Goal: Use online tool/utility: Utilize a website feature to perform a specific function

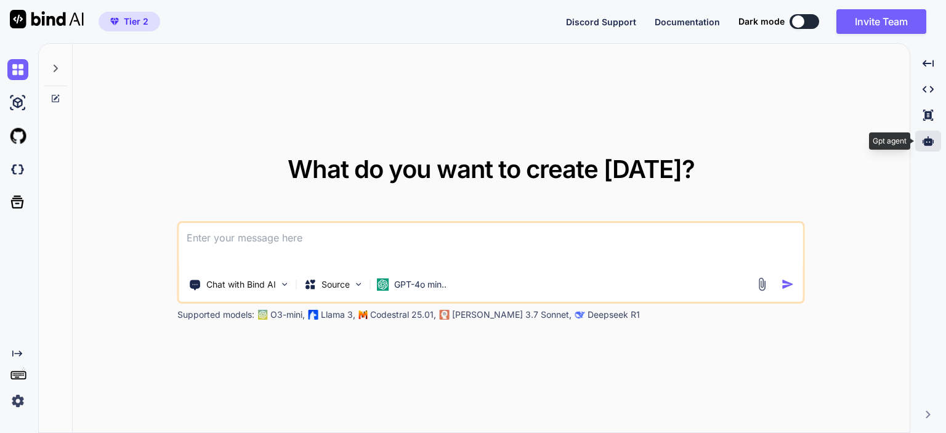
click at [930, 135] on div at bounding box center [928, 141] width 26 height 21
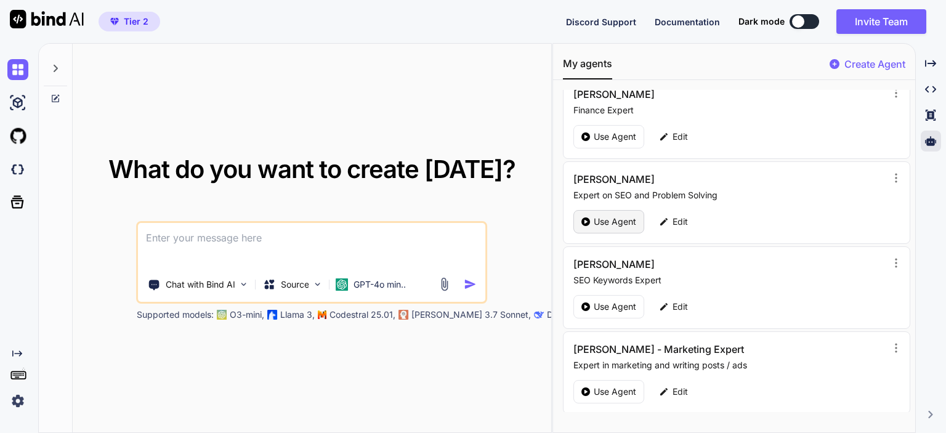
scroll to position [100, 0]
click at [600, 294] on div "Use Agent" at bounding box center [608, 305] width 71 height 23
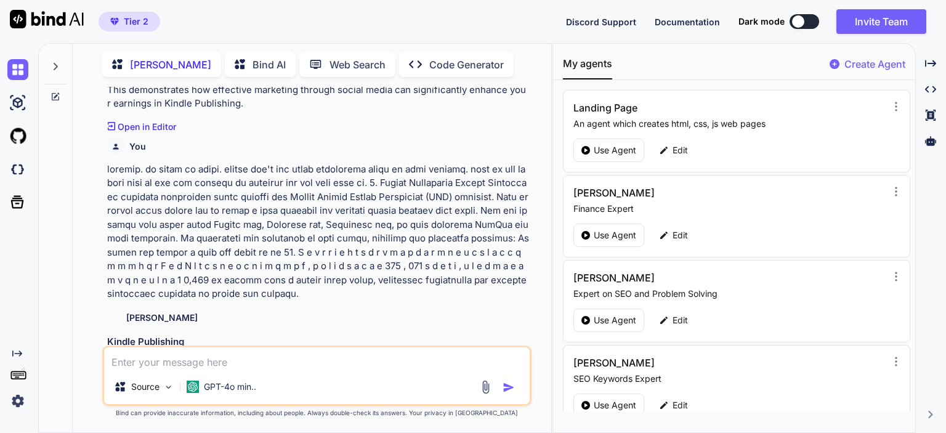
scroll to position [3005, 0]
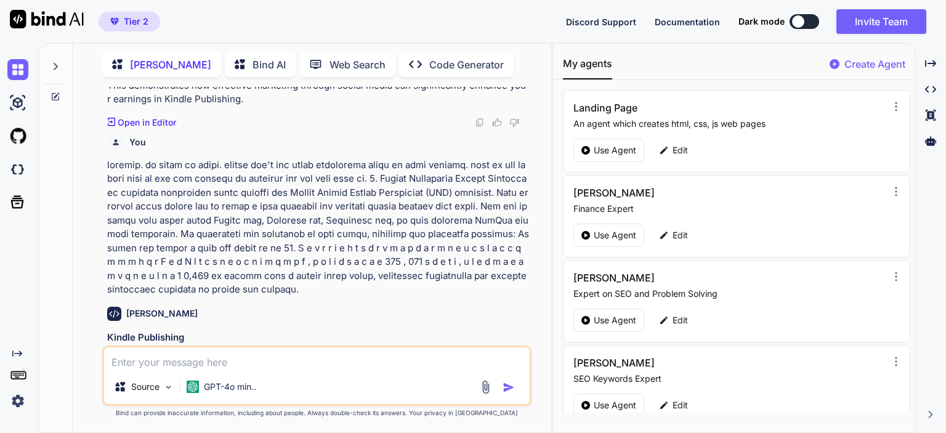
click at [91, 240] on div "You [PERSON_NAME] - SEO Man The Truth About Making Money Online: A Comprehensiv…" at bounding box center [317, 260] width 469 height 346
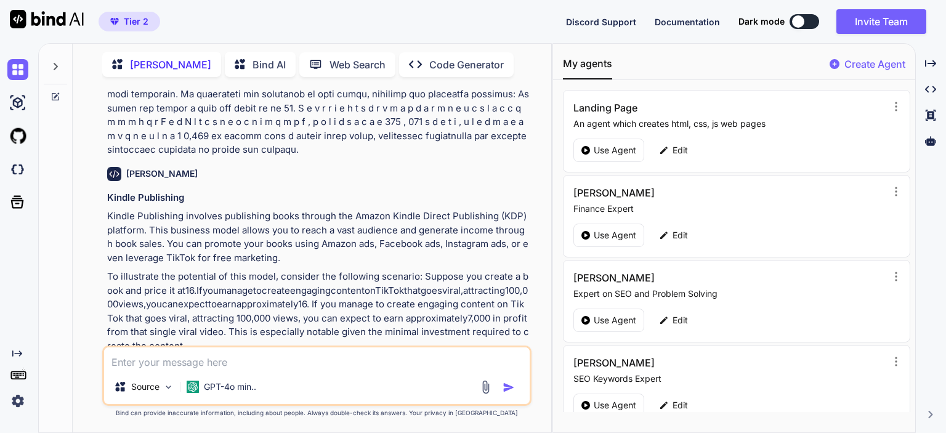
scroll to position [3150, 0]
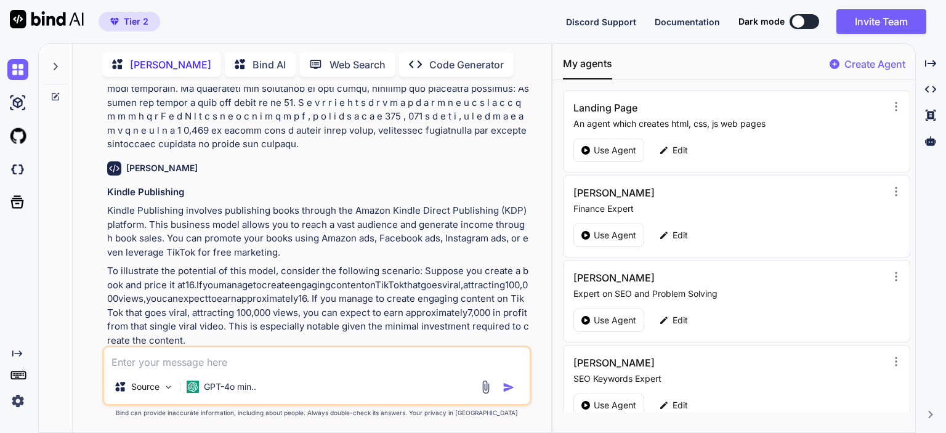
click at [230, 367] on textarea at bounding box center [317, 358] width 426 height 22
click at [610, 238] on p "Use Agent" at bounding box center [615, 235] width 43 height 12
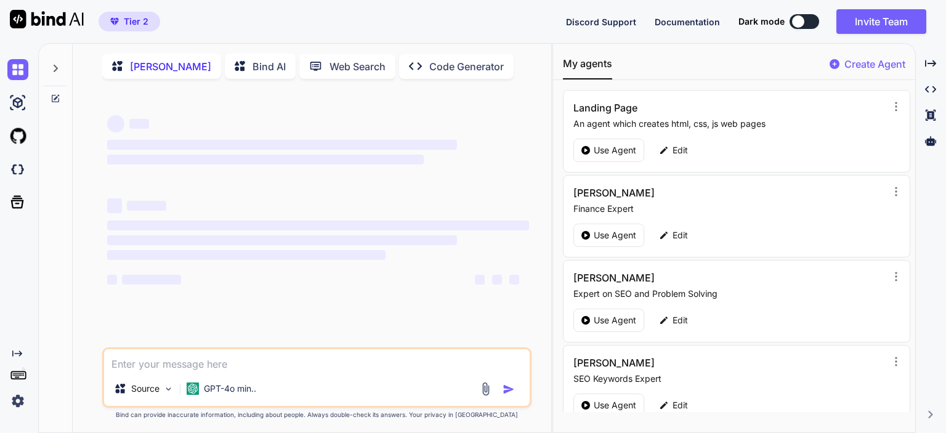
click at [329, 358] on textarea at bounding box center [317, 360] width 426 height 22
type textarea "x"
type textarea "w"
type textarea "x"
type textarea "wh"
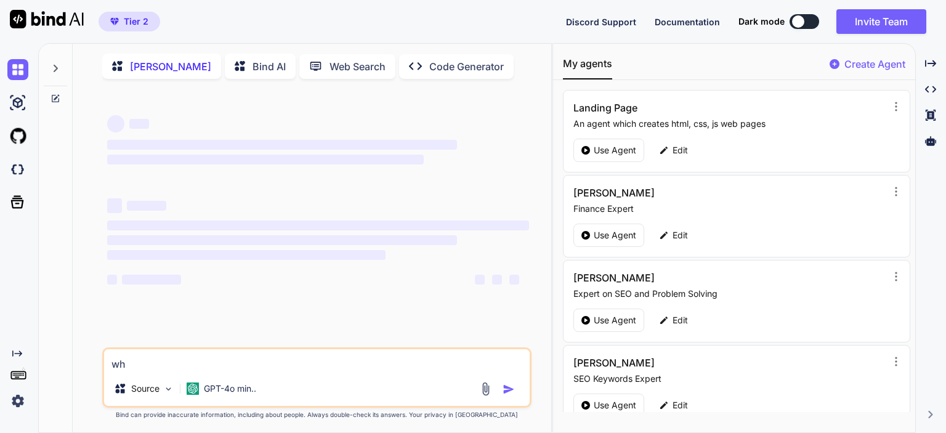
type textarea "x"
type textarea "wha"
type textarea "x"
type textarea "what"
type textarea "x"
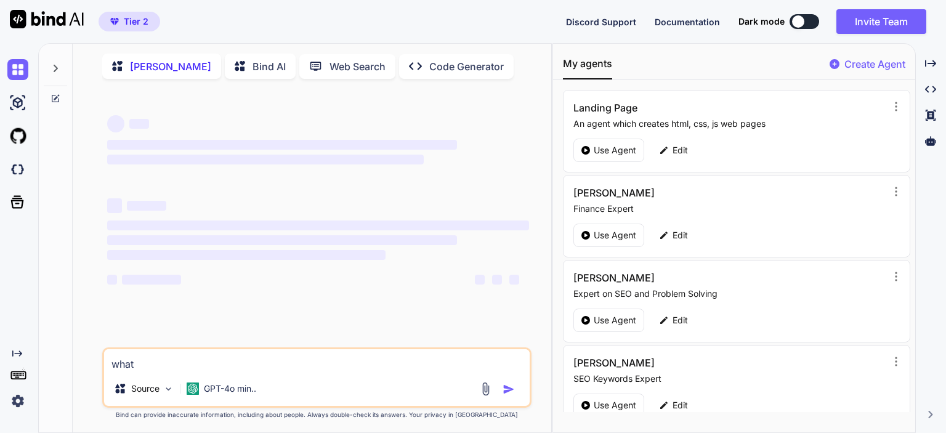
type textarea "what"
type textarea "x"
type textarea "what is"
type textarea "x"
type textarea "what is"
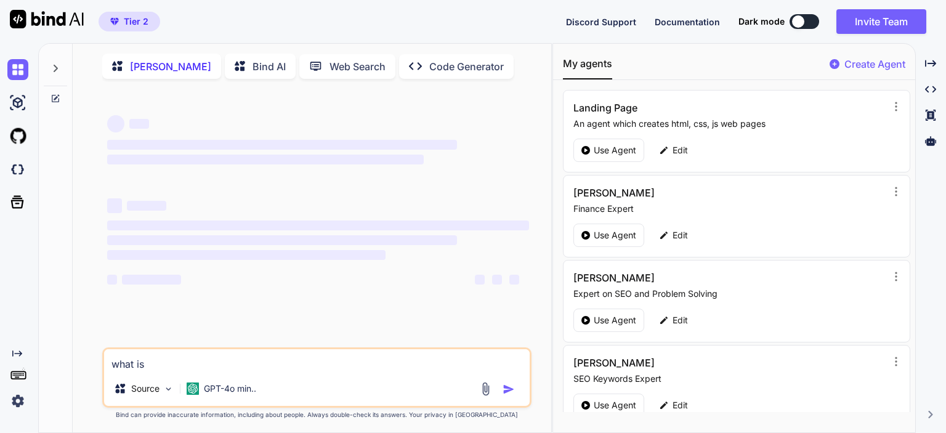
type textarea "x"
type textarea "what is t"
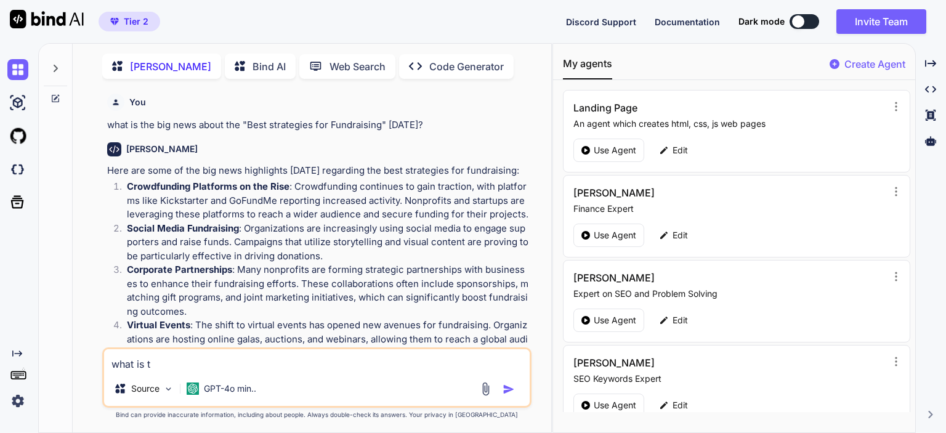
type textarea "x"
type textarea "what is th"
type textarea "x"
type textarea "what is the"
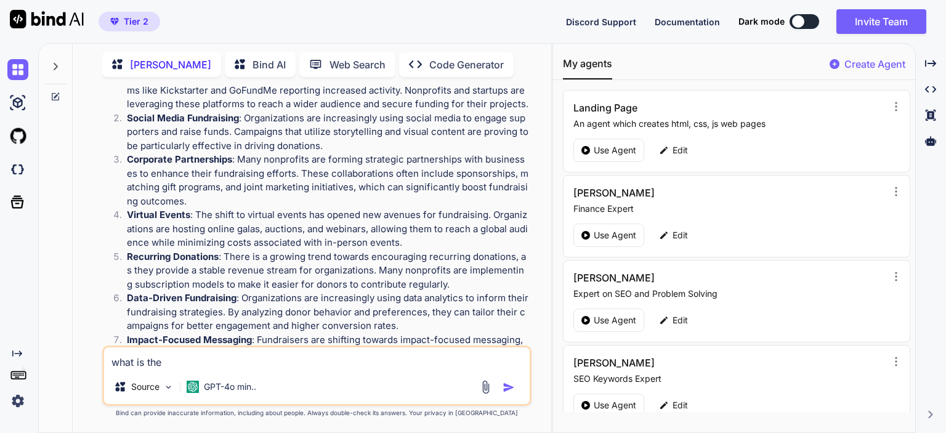
type textarea "x"
type textarea "what is the"
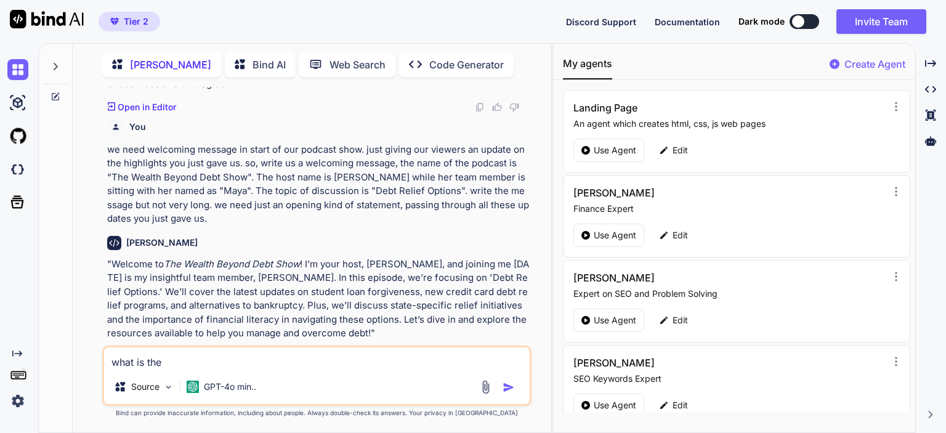
scroll to position [1730, 0]
type textarea "x"
type textarea "what is the b"
type textarea "x"
type textarea "what is the bi"
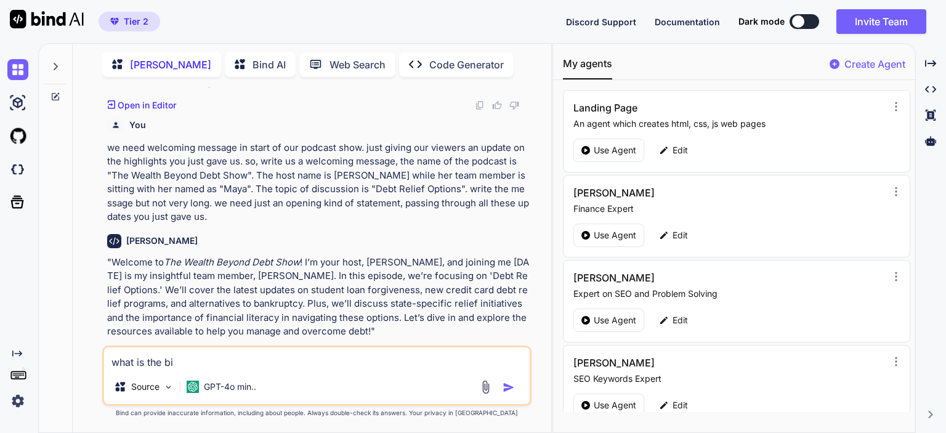
type textarea "x"
type textarea "what is the big"
type textarea "x"
type textarea "what is the big"
type textarea "x"
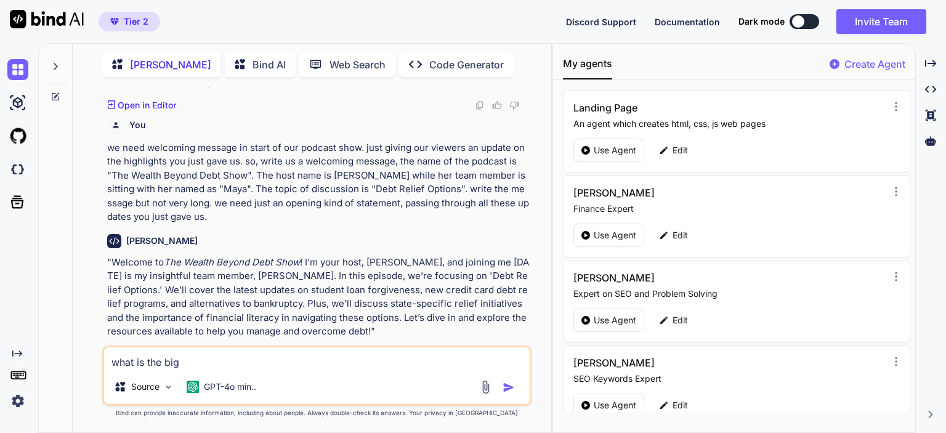
type textarea "what is the big n"
type textarea "x"
type textarea "what is the big ne"
type textarea "x"
type textarea "what is the big new"
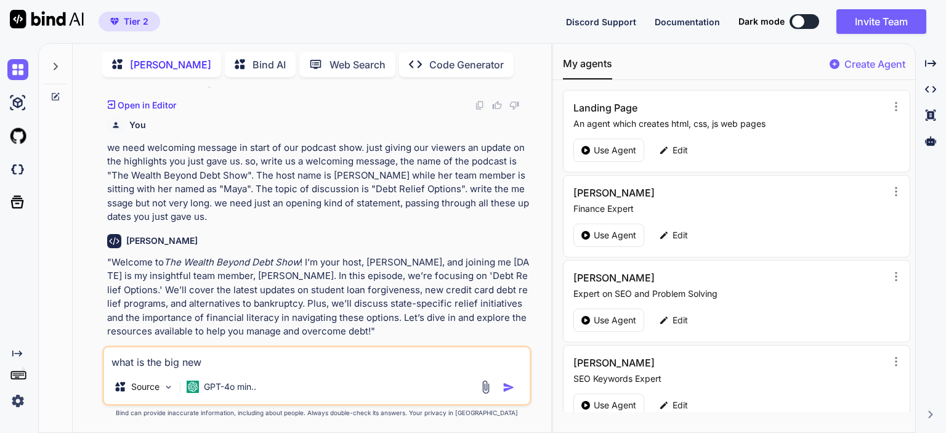
type textarea "x"
type textarea "what is the big news"
type textarea "x"
type textarea "what is the big news"
type textarea "x"
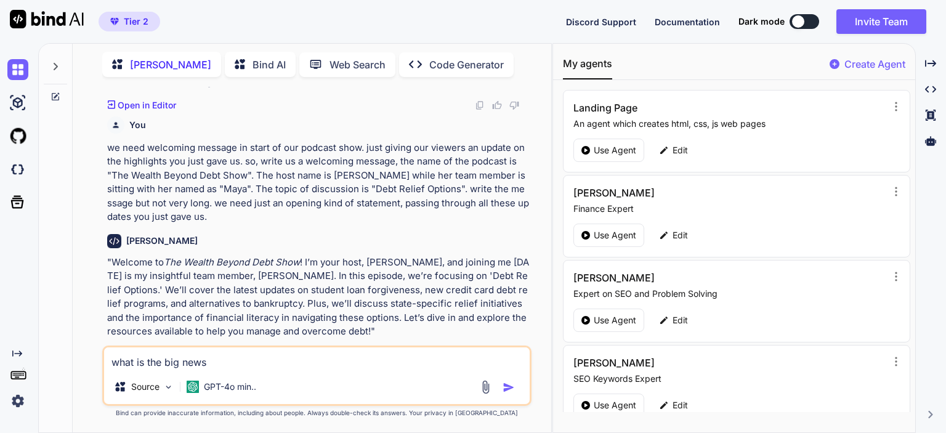
type textarea "what is the big news a"
type textarea "x"
type textarea "what is the big news ab"
type textarea "x"
type textarea "what is the big news abo"
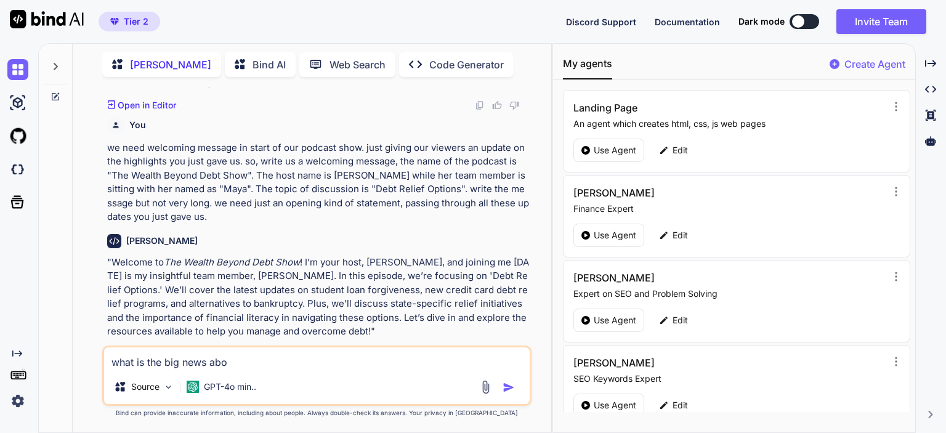
type textarea "x"
type textarea "what is the big news abou"
type textarea "x"
type textarea "what is the big news about"
type textarea "x"
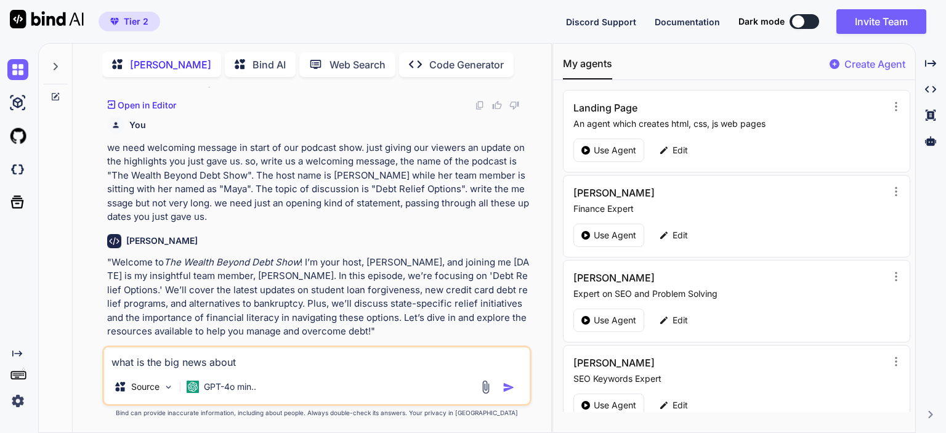
type textarea "what is the big news about m"
type textarea "x"
type textarea "what is the big news about mo"
type textarea "x"
type textarea "what is the big news about mor"
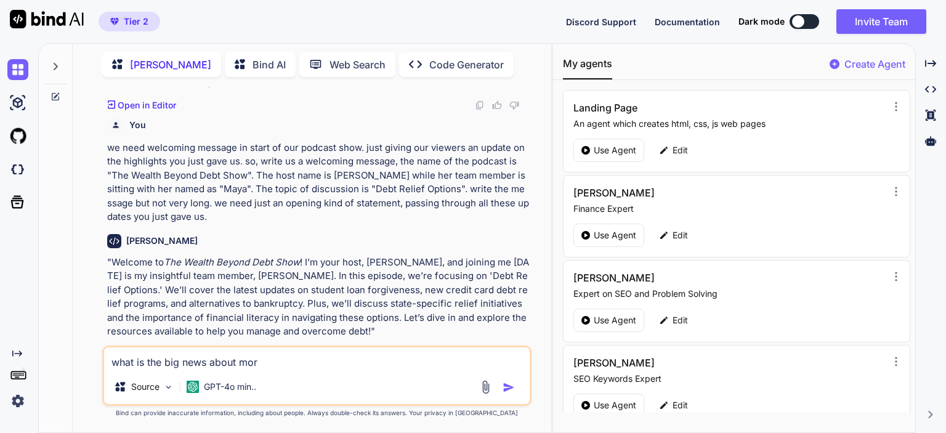
type textarea "x"
type textarea "what is the big news about mort"
type textarea "x"
type textarea "what is the big news about mortga"
type textarea "x"
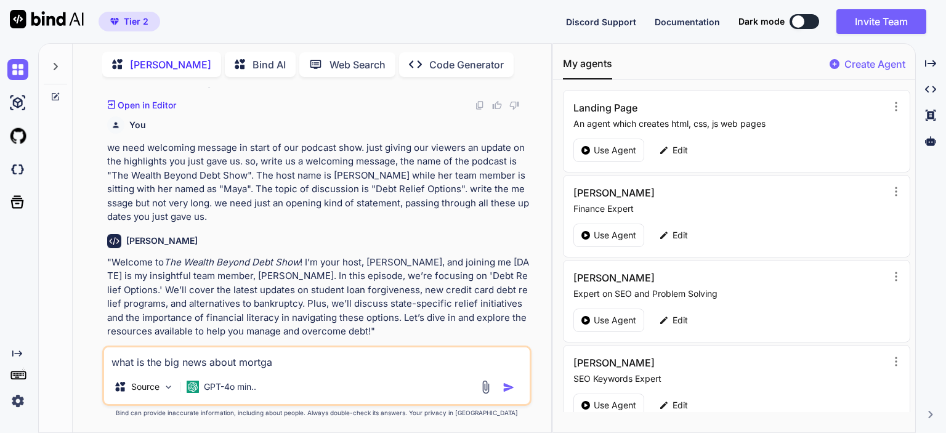
type textarea "what is the big news about mortgag"
type textarea "x"
type textarea "what is the big news about mortgage"
type textarea "x"
type textarea "what is the big news about mortgag"
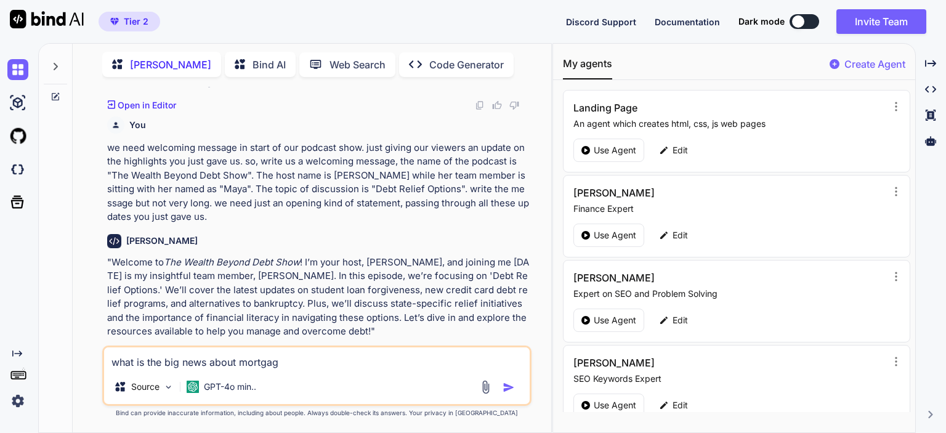
type textarea "x"
type textarea "what is the big news about mortga"
type textarea "x"
type textarea "what is the big news about mortg"
type textarea "x"
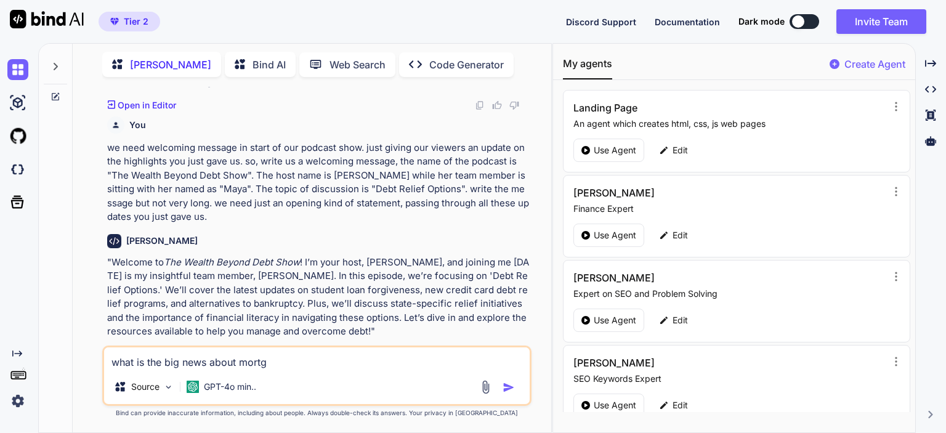
type textarea "what is the big news about mort"
type textarea "x"
type textarea "what is the big news about mor"
type textarea "x"
type textarea "what is the big news about mo"
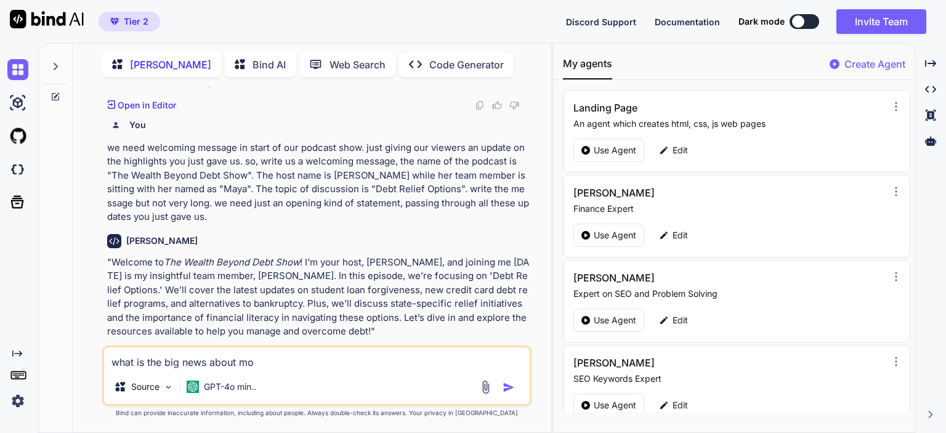
type textarea "x"
type textarea "what is the big news about m"
type textarea "x"
type textarea "what is the big news about"
type textarea "x"
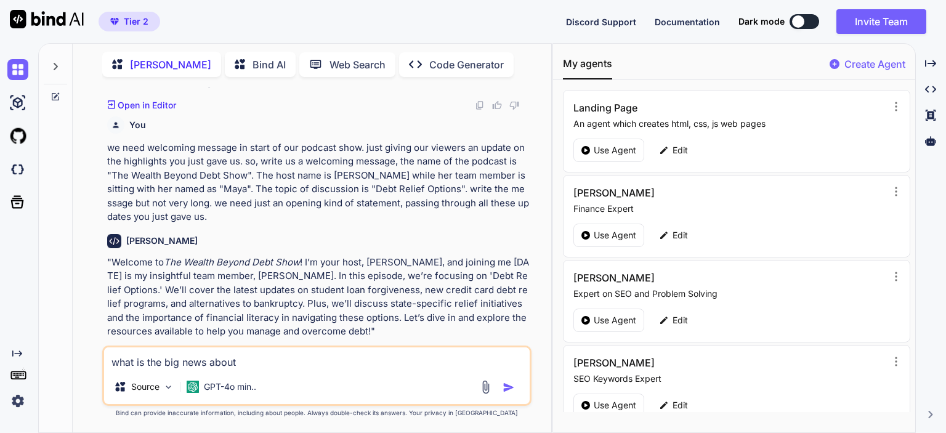
type textarea "what is the big news about"
type textarea "x"
type textarea "what is the big news about d"
type textarea "x"
type textarea "what is the big news about de"
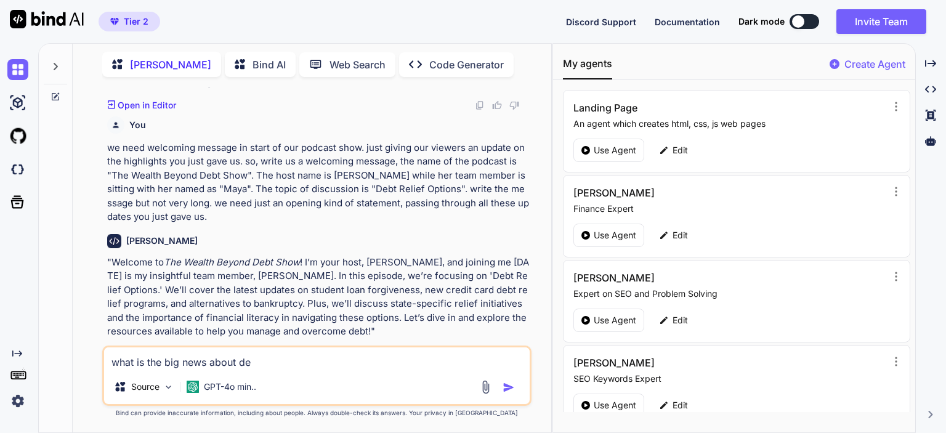
type textarea "x"
type textarea "what is the big news about deb"
type textarea "x"
type textarea "what is the big news about debt"
type textarea "x"
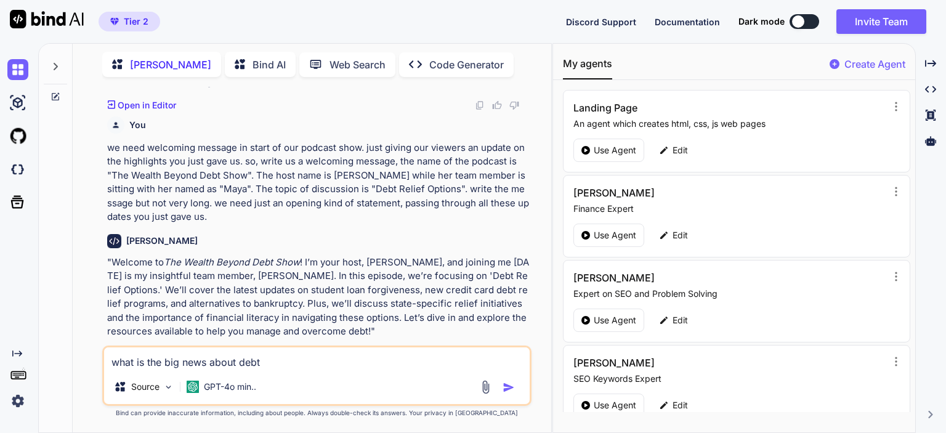
type textarea "what is the big news about debt"
type textarea "x"
type textarea "what is the big news about debt /"
type textarea "x"
type textarea "what is the big news about debt /"
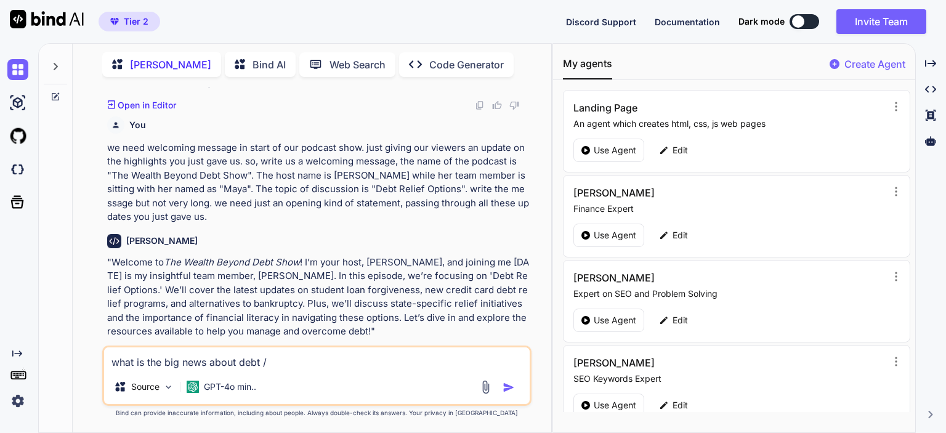
type textarea "x"
type textarea "what is the big news about debt /"
type textarea "x"
type textarea "what is the big news about debt"
type textarea "x"
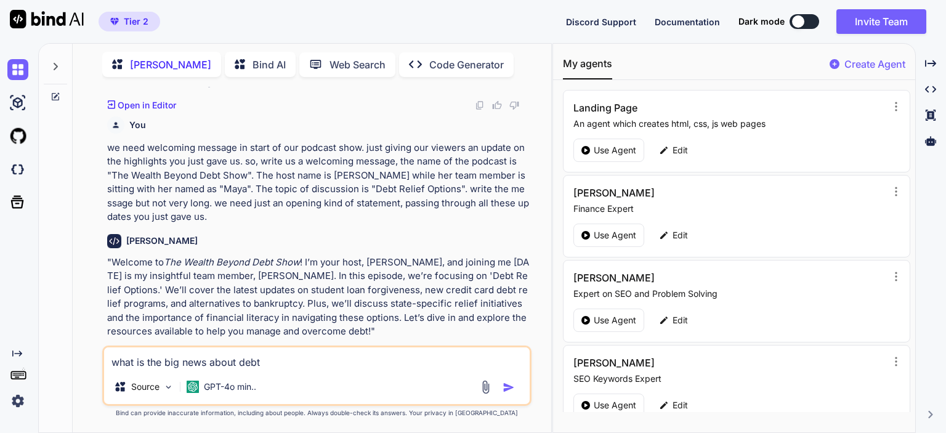
type textarea "what is the big news about debt"
type textarea "x"
type textarea "what is the big news about debt"
type textarea "x"
type textarea "what is the big news about debt i"
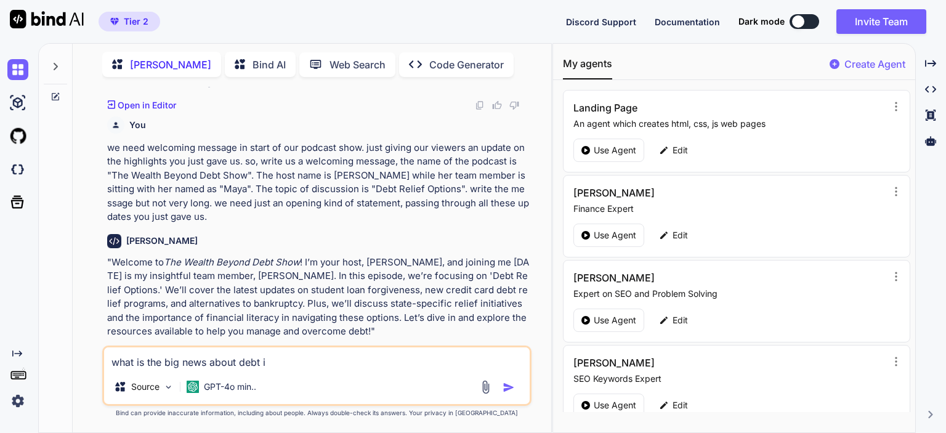
type textarea "x"
type textarea "what is the big news about debt in"
type textarea "x"
type textarea "what is the big news about debt in"
type textarea "x"
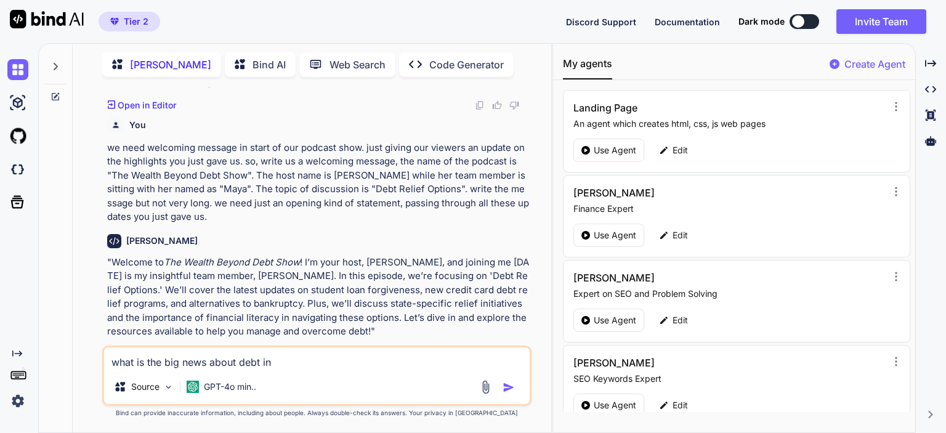
type textarea "what is the big news about debt in U"
type textarea "x"
type textarea "what is the big news about debt in [GEOGRAPHIC_DATA]"
type textarea "x"
type textarea "what is the big news about debt in [GEOGRAPHIC_DATA]."
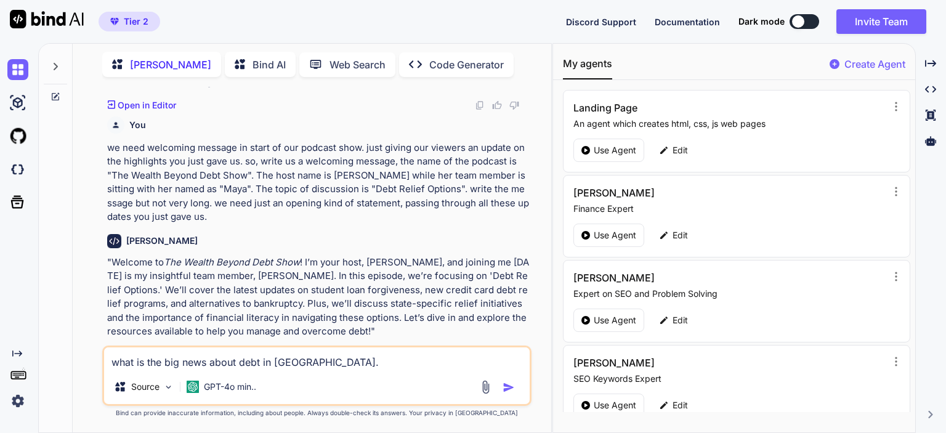
type textarea "x"
type textarea "what is the big news about debt in [GEOGRAPHIC_DATA]"
type textarea "x"
type textarea "what is the big news about debt in [GEOGRAPHIC_DATA]?"
type textarea "x"
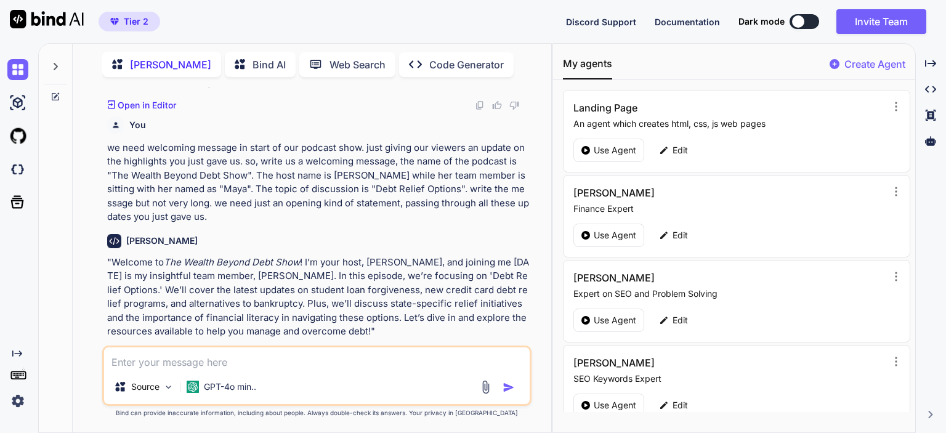
scroll to position [1860, 0]
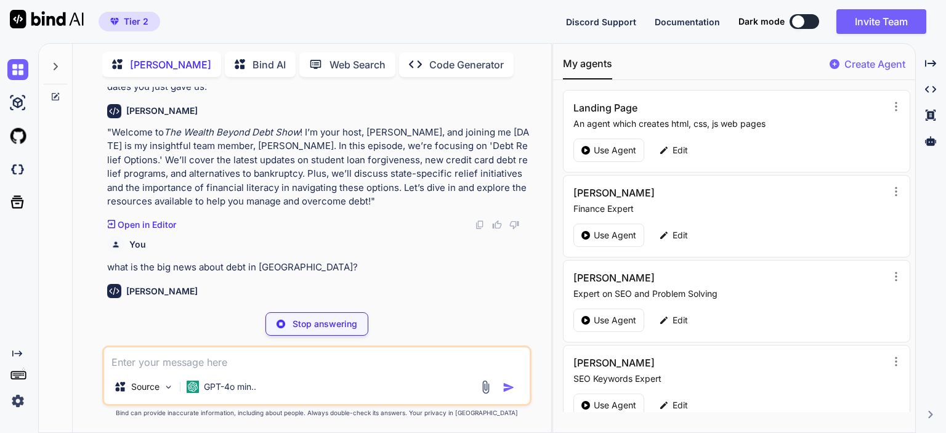
click at [243, 367] on textarea at bounding box center [317, 358] width 426 height 22
paste textarea "we need welcoming message in start of our podcast show. just giving our viewers…"
type textarea "x"
type textarea "we need welcoming message in start of our podcast show. just giving our viewers…"
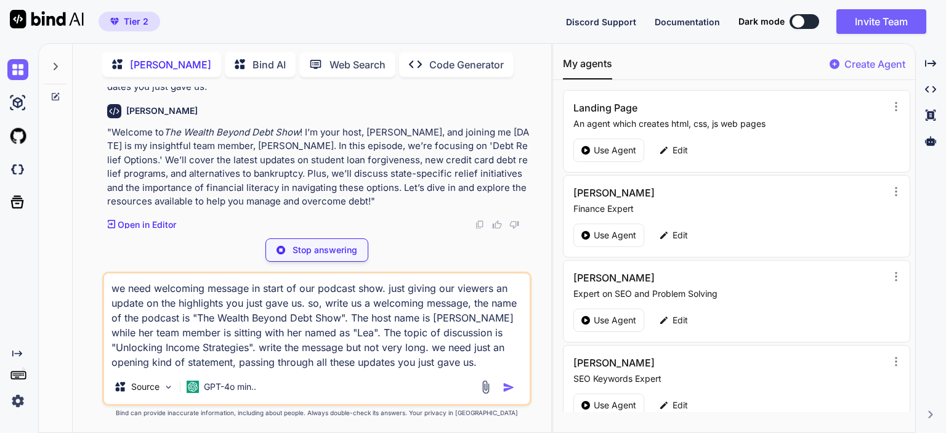
type textarea "x"
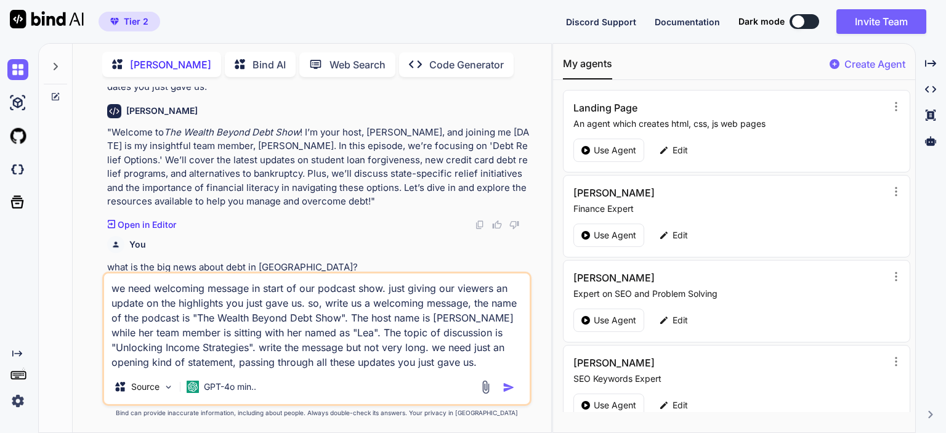
type textarea "we need welcoming message in start of our podcast show. just giving our viewers…"
click at [466, 334] on textarea "we need welcoming message in start of our podcast show. just giving our viewers…" at bounding box center [317, 322] width 426 height 96
drag, startPoint x: 466, startPoint y: 330, endPoint x: 188, endPoint y: 350, distance: 277.9
click at [195, 352] on textarea "we need welcoming message in start of our podcast show. just giving our viewers…" at bounding box center [317, 322] width 426 height 96
paste textarea "How to Create a Financial Plan to Pay Off Debt"
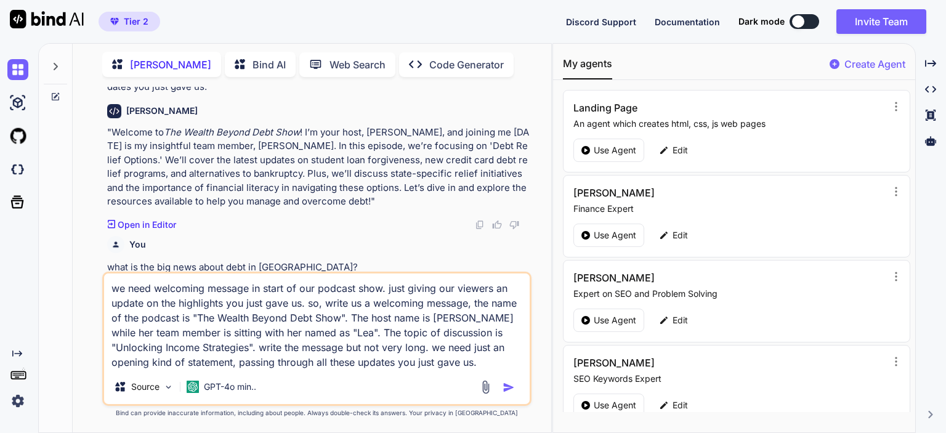
type textarea "x"
type textarea "we need welcoming message in start of our podcast show. just giving our viewers…"
click at [508, 391] on img "button" at bounding box center [509, 387] width 12 height 12
type textarea "x"
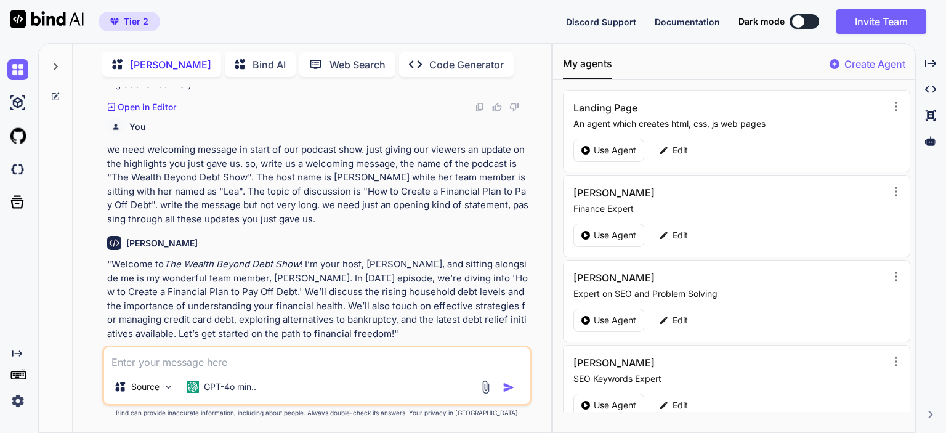
scroll to position [2514, 0]
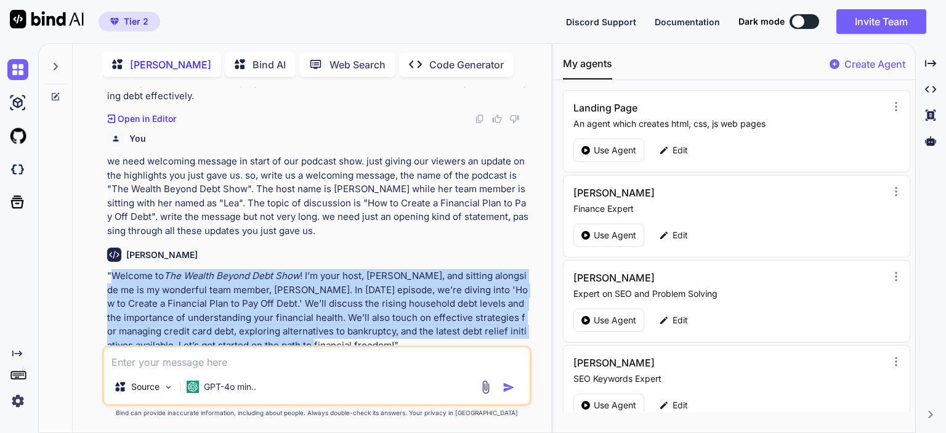
drag, startPoint x: 110, startPoint y: 248, endPoint x: 265, endPoint y: 320, distance: 170.6
click at [265, 320] on p ""Welcome to The Wealth Beyond Debt Show ! I’m your host, [PERSON_NAME], and sit…" at bounding box center [318, 310] width 422 height 83
copy p "Welcome to The Wealth Beyond Debt Show ! I’m your host, [PERSON_NAME], and sitt…"
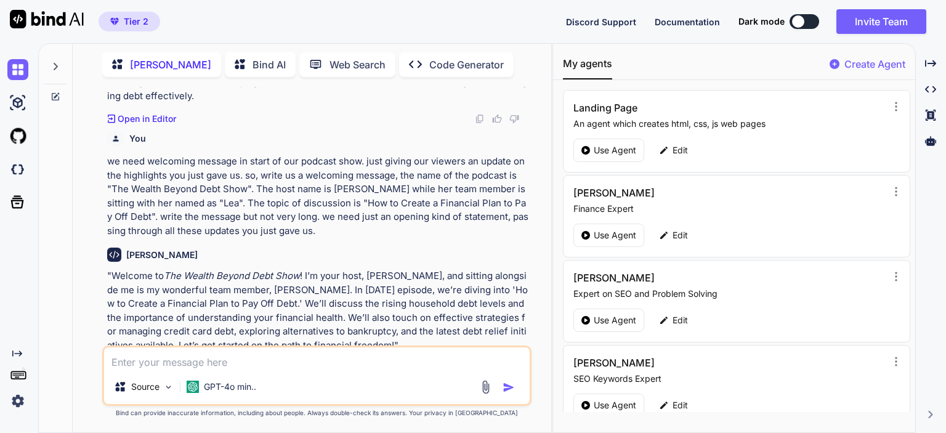
click at [81, 174] on div "[PERSON_NAME] AI Web Search Created with Pixso. Code Generator You what is the …" at bounding box center [312, 240] width 479 height 386
click at [140, 361] on textarea at bounding box center [317, 358] width 426 height 22
paste textarea "Now i need you write me an closing statement for the same podcast show. in the …"
type textarea "x"
type textarea "Now i need you write me an closing statement for the same podcast show. in the …"
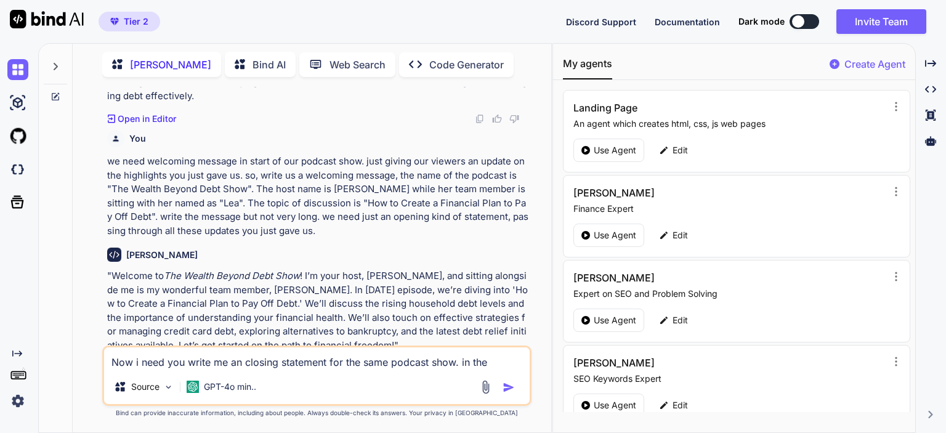
scroll to position [2533, 0]
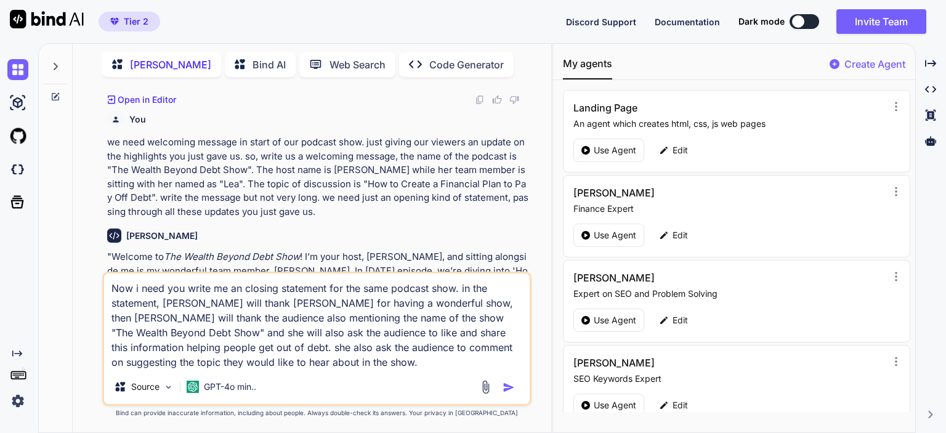
drag, startPoint x: 263, startPoint y: 306, endPoint x: 222, endPoint y: 305, distance: 41.3
click at [237, 306] on textarea "Now i need you write me an closing statement for the same podcast show. in the …" at bounding box center [317, 322] width 426 height 96
drag, startPoint x: 190, startPoint y: 304, endPoint x: 164, endPoint y: 302, distance: 25.4
click at [164, 302] on textarea "Now i need you write me an closing statement for the same podcast show. in the …" at bounding box center [317, 322] width 426 height 96
type textarea "x"
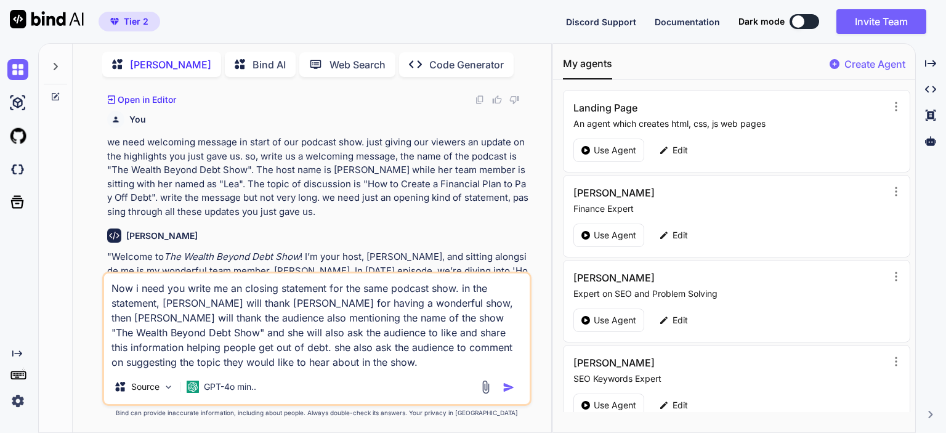
type textarea "Now i need you write me an closing statement for the same podcast show. in the …"
type textarea "x"
type textarea "Now i need you write me an closing statement for the same podcast show. in the …"
type textarea "x"
type textarea "Now i need you write me an closing statement for the same podcast show. in the …"
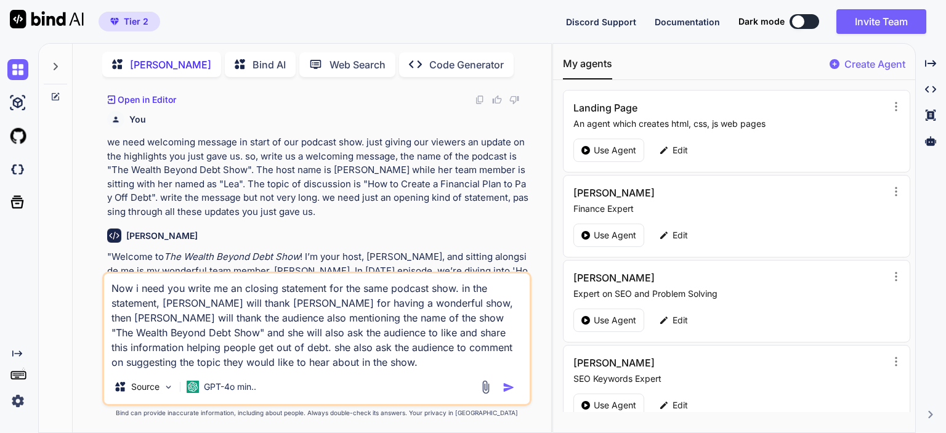
type textarea "x"
type textarea "Now i need you write me an closing statement for the same podcast show. in the …"
type textarea "x"
type textarea "Now i need you write me an closing statement for the same podcast show. in the …"
type textarea "x"
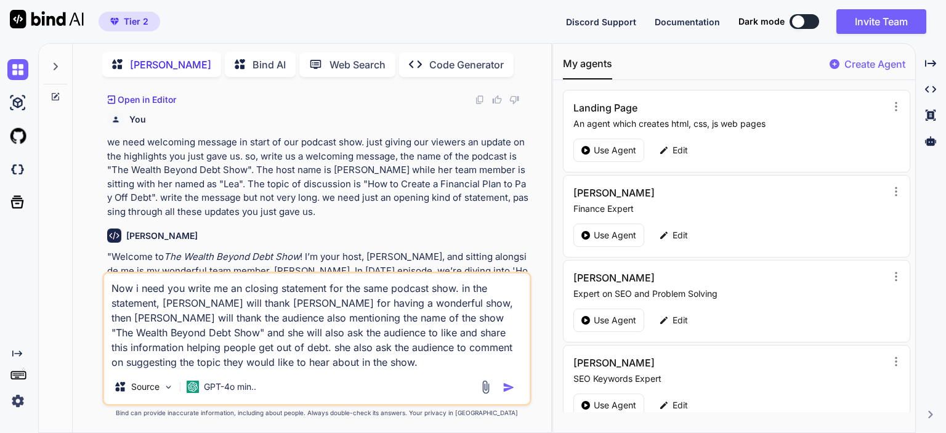
type textarea "Now i need you write me an closing statement for the same podcast show. in the …"
type textarea "x"
type textarea "Now i need you write me an closing statement for the same podcast show. in the …"
type textarea "x"
type textarea "Now i need you write me an closing statement for the same podcast show. in the …"
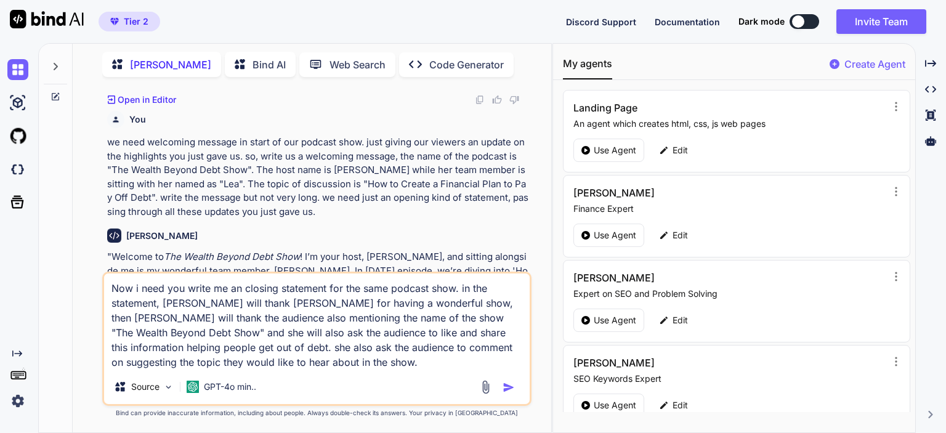
type textarea "x"
type textarea "Now i need you write me an closing statement for the same podcast show. in the …"
type textarea "x"
type textarea "Now i need you write me an closing statement for the same podcast show. in the …"
type textarea "x"
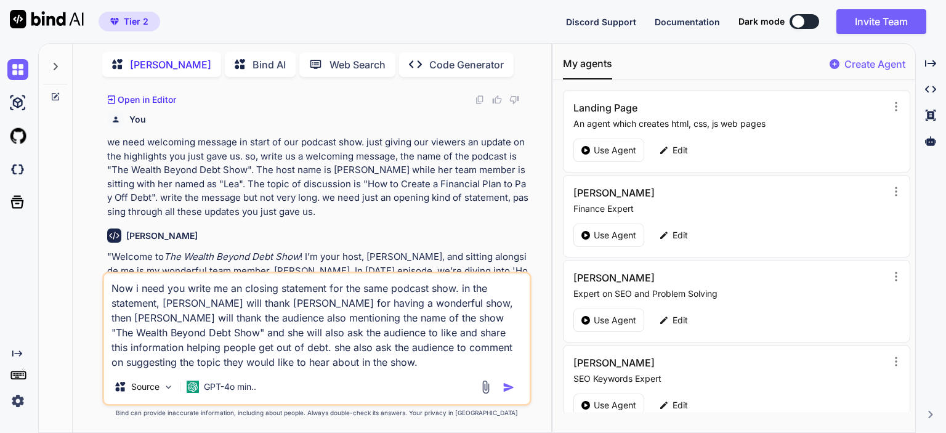
type textarea "Now i need you write me an closing statement for the same podcast show. in the …"
click at [513, 385] on img "button" at bounding box center [509, 387] width 12 height 12
type textarea "x"
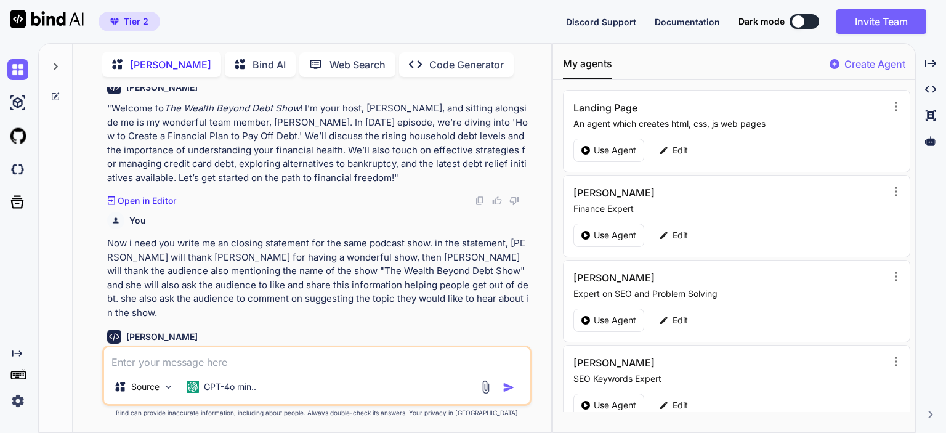
scroll to position [2699, 0]
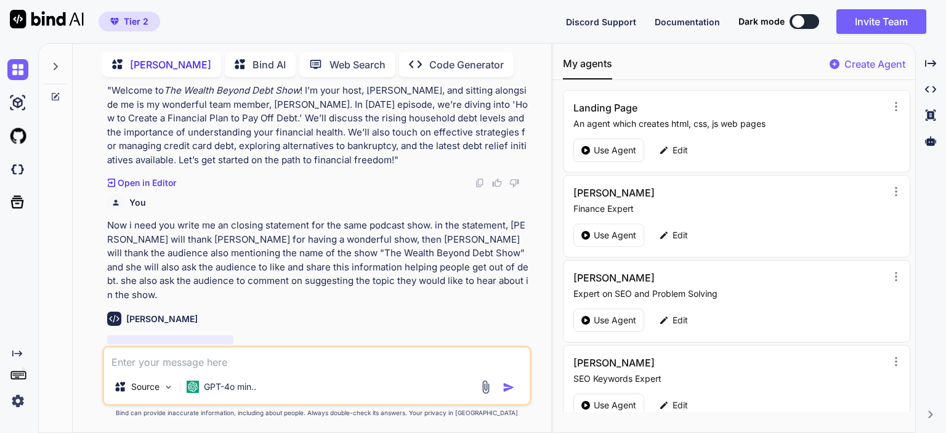
click at [928, 248] on div "Created with Pixso. Created with Pixso. Created with Pixso. Created with Pixso." at bounding box center [931, 243] width 20 height 380
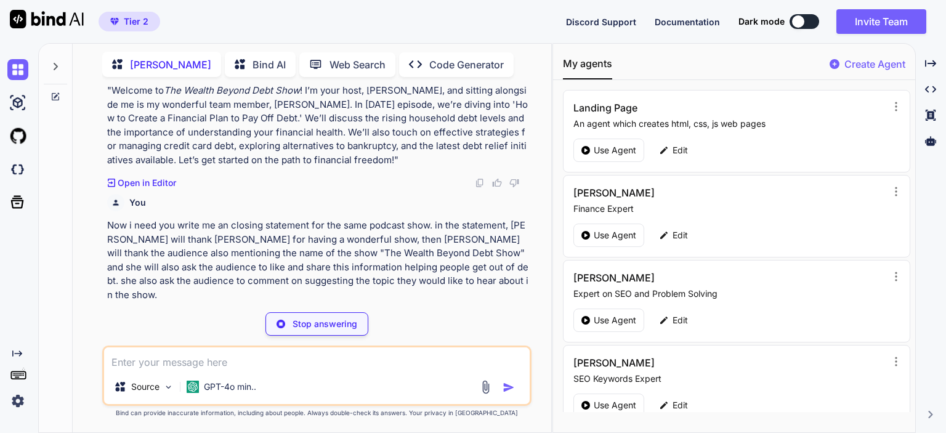
type textarea "x"
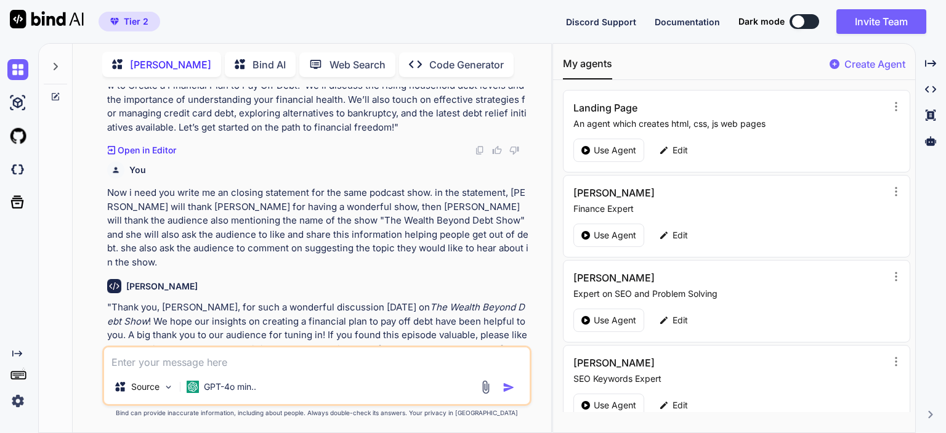
scroll to position [2750, 0]
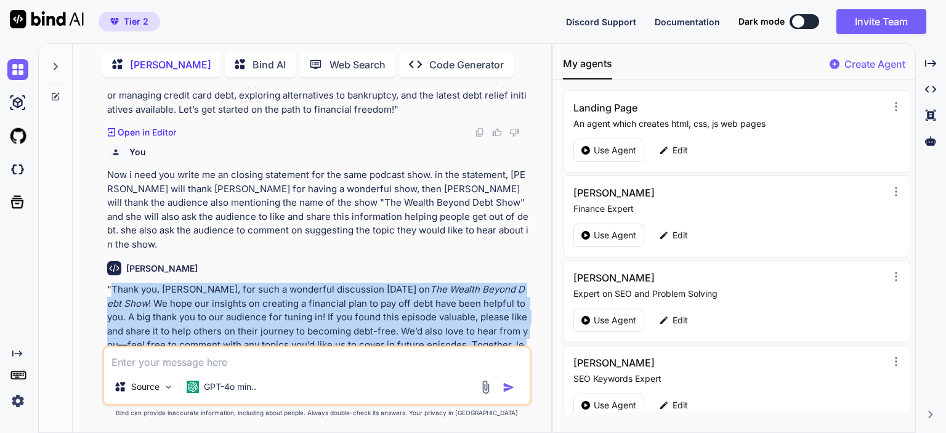
drag, startPoint x: 113, startPoint y: 246, endPoint x: 259, endPoint y: 317, distance: 162.5
click at [259, 317] on p ""Thank you, [PERSON_NAME], for such a wonderful discussion [DATE] on The Wealth…" at bounding box center [318, 324] width 422 height 83
copy p "Thank you, [PERSON_NAME], for such a wonderful discussion [DATE] on The Wealth …"
click at [132, 283] on p ""Thank you, [PERSON_NAME], for such a wonderful discussion [DATE] on The Wealth…" at bounding box center [318, 324] width 422 height 83
drag, startPoint x: 111, startPoint y: 248, endPoint x: 260, endPoint y: 315, distance: 163.2
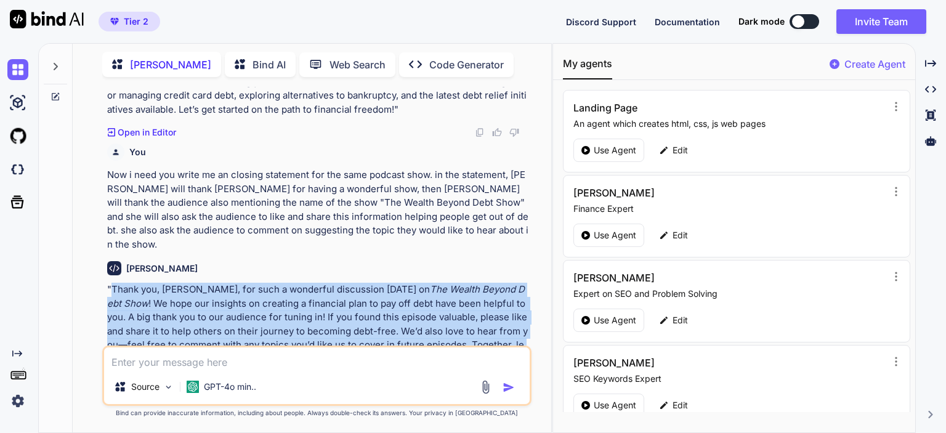
click at [260, 315] on p ""Thank you, [PERSON_NAME], for such a wonderful discussion [DATE] on The Wealth…" at bounding box center [318, 324] width 422 height 83
copy p "Thank you, [PERSON_NAME], for such a wonderful discussion [DATE] on The Wealth …"
